Goal: Task Accomplishment & Management: Manage account settings

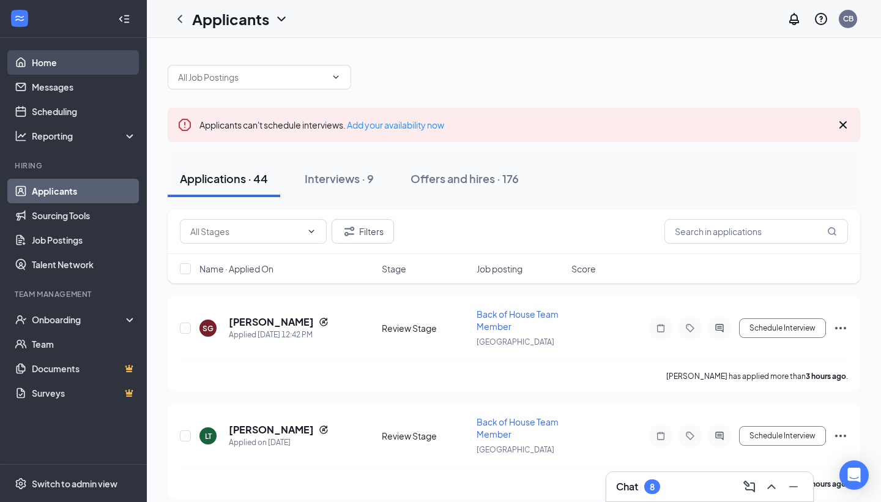
click at [110, 64] on link "Home" at bounding box center [84, 62] width 105 height 24
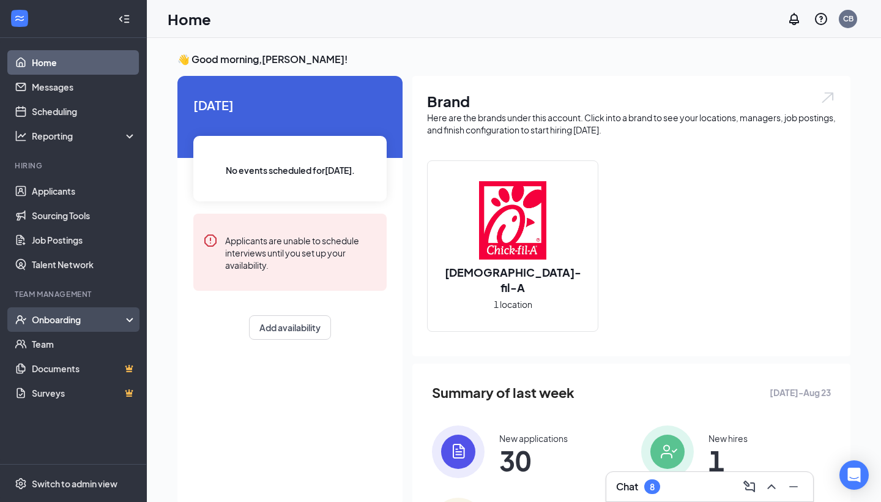
click at [110, 308] on div "Onboarding" at bounding box center [73, 319] width 147 height 24
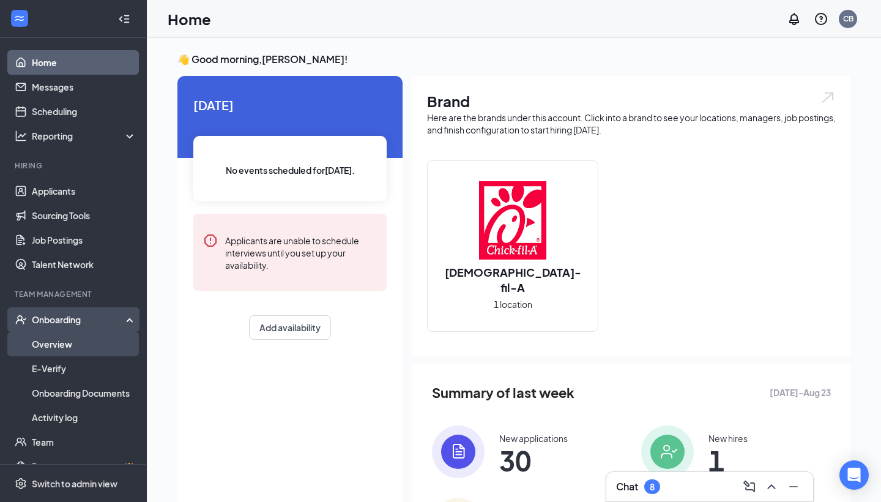
click at [95, 338] on link "Overview" at bounding box center [84, 344] width 105 height 24
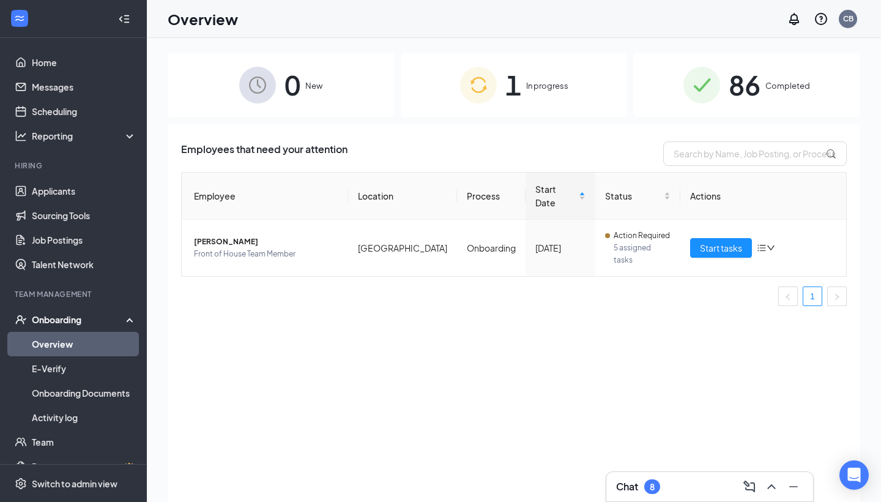
click at [527, 103] on div "1 In progress" at bounding box center [514, 85] width 227 height 64
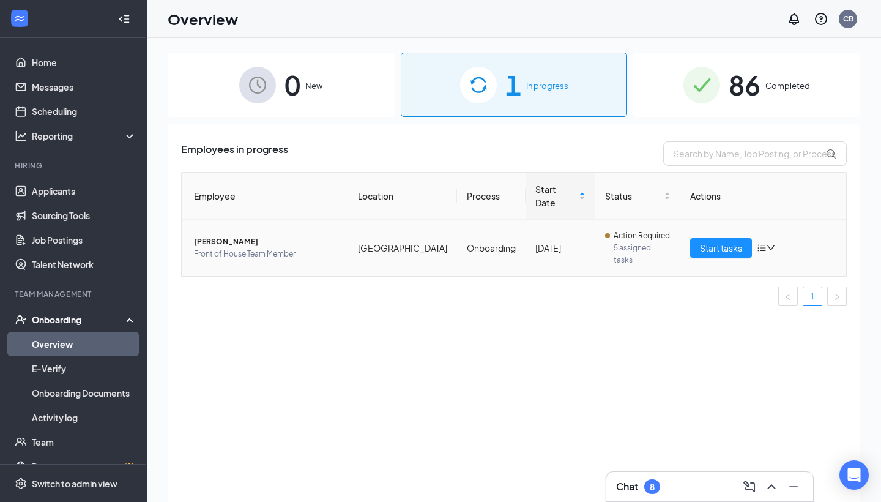
click at [227, 236] on span "[PERSON_NAME]" at bounding box center [266, 242] width 144 height 12
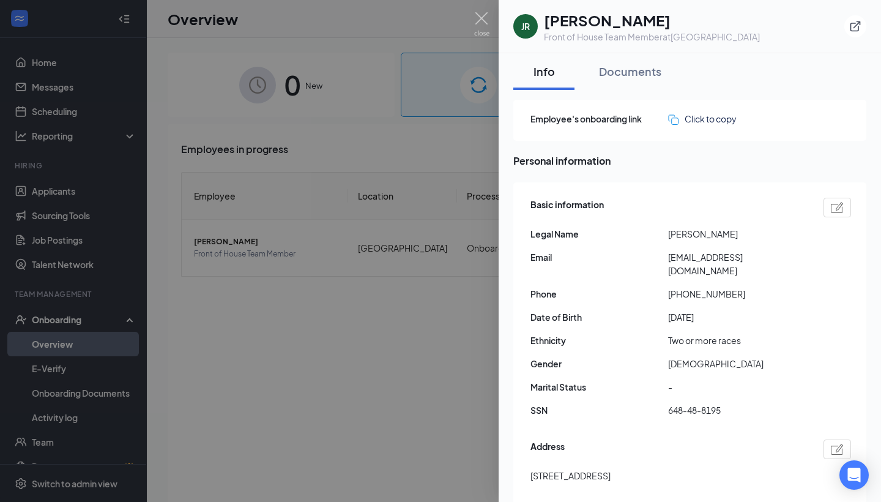
click at [424, 267] on div at bounding box center [440, 251] width 881 height 502
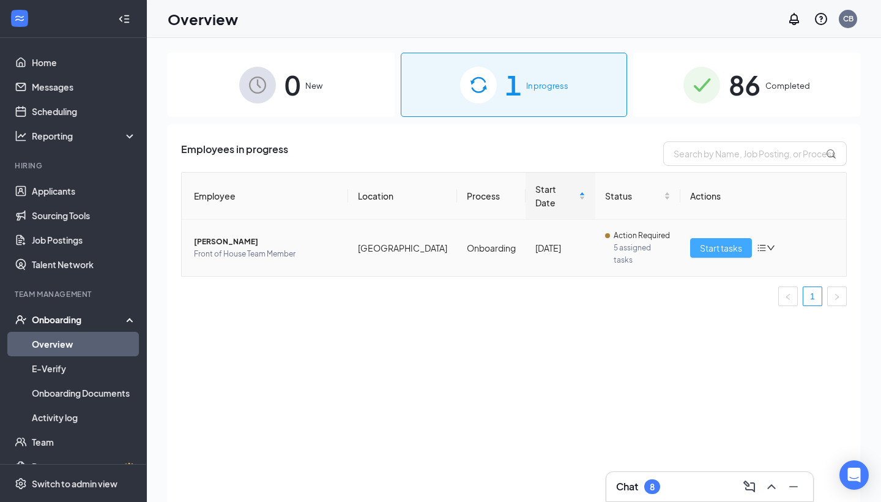
click at [707, 241] on span "Start tasks" at bounding box center [721, 247] width 42 height 13
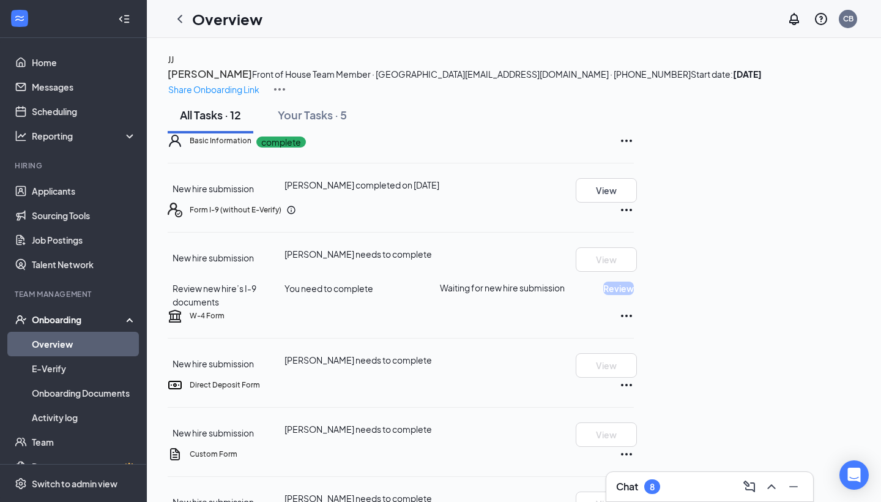
click at [643, 492] on div "Chat 8" at bounding box center [638, 486] width 44 height 15
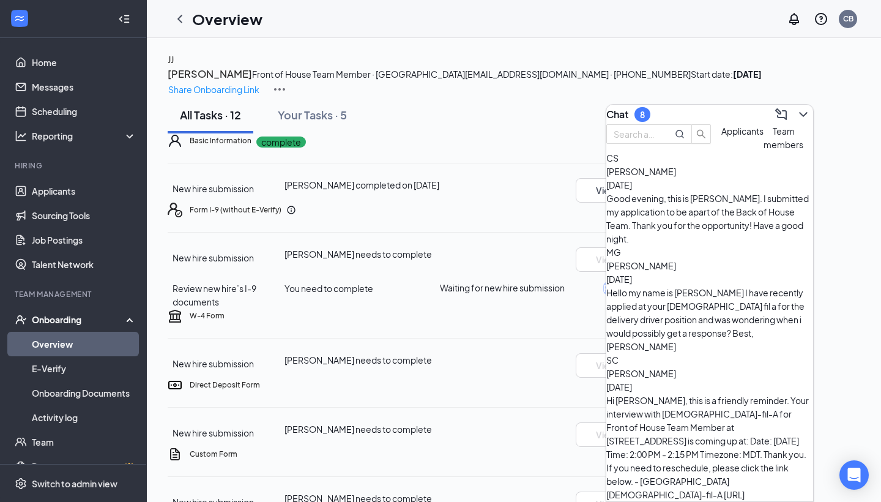
click at [676, 177] on span "[PERSON_NAME]" at bounding box center [642, 171] width 70 height 11
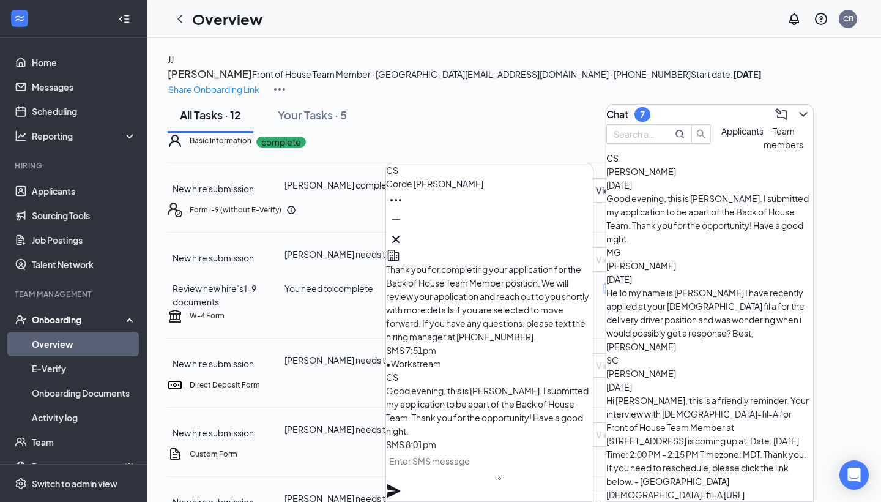
click at [403, 237] on icon "Cross" at bounding box center [396, 239] width 15 height 15
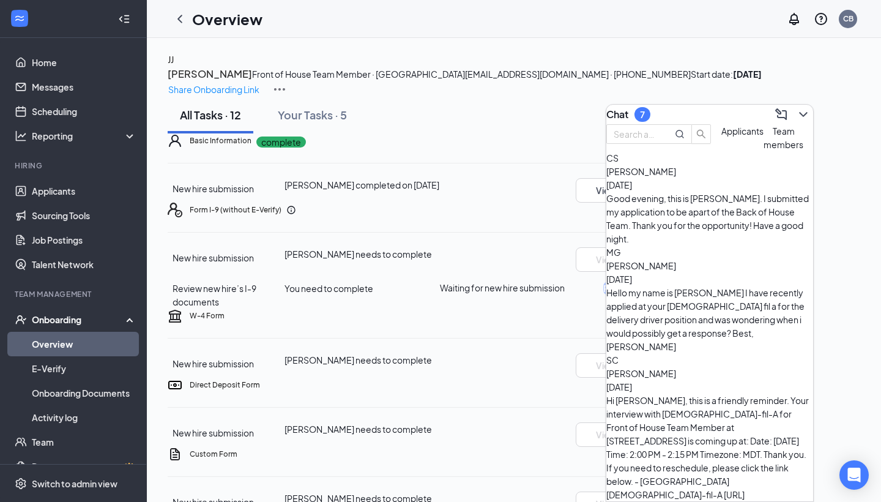
click at [696, 114] on div "Chat 7" at bounding box center [710, 115] width 207 height 20
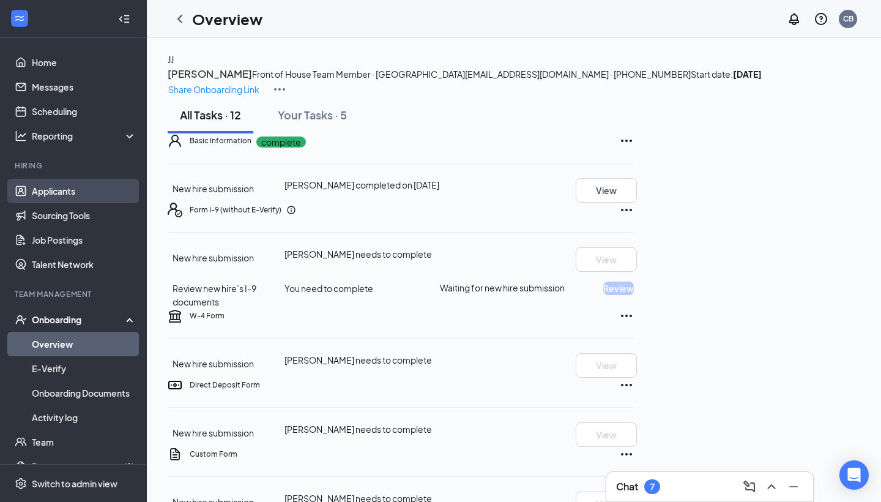
click at [108, 193] on link "Applicants" at bounding box center [84, 191] width 105 height 24
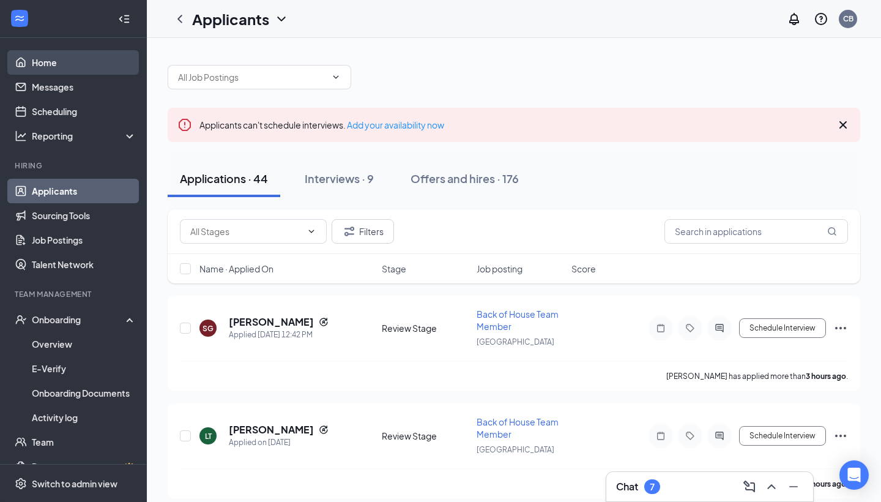
click at [86, 72] on link "Home" at bounding box center [84, 62] width 105 height 24
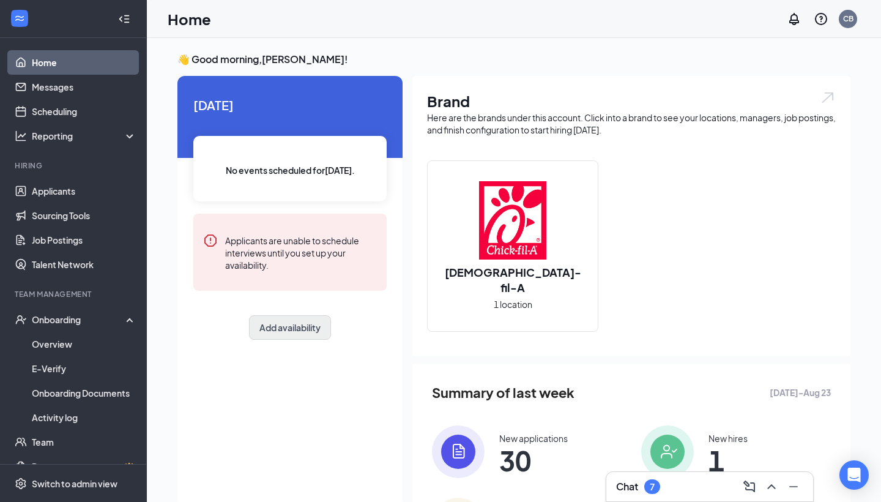
click at [287, 323] on button "Add availability" at bounding box center [290, 327] width 82 height 24
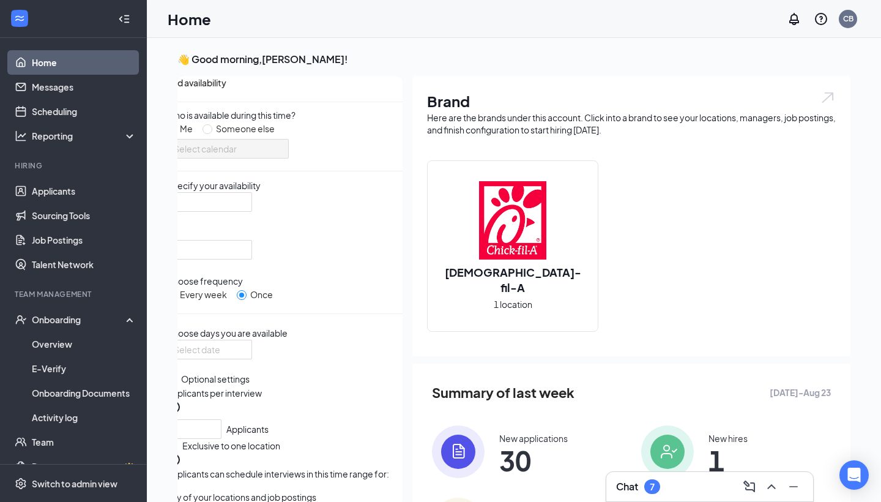
scroll to position [5, 0]
